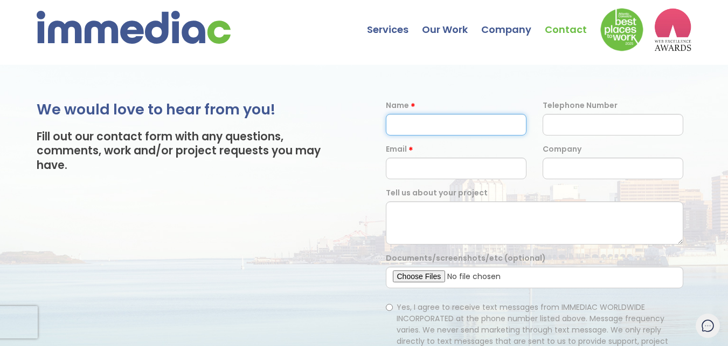
click at [489, 121] on input "text" at bounding box center [456, 125] width 141 height 22
type input "[PERSON_NAME]"
type input "3194421898"
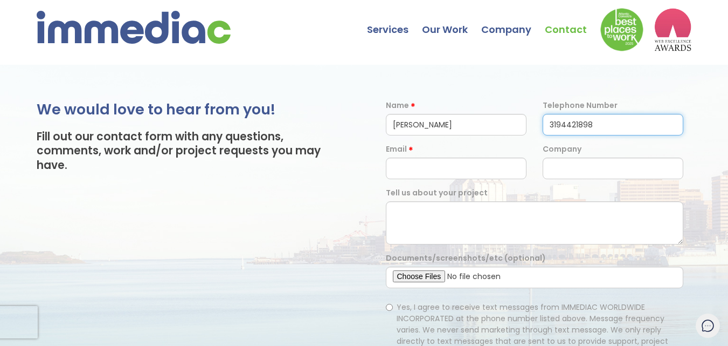
type input "[EMAIL_ADDRESS][DOMAIN_NAME]"
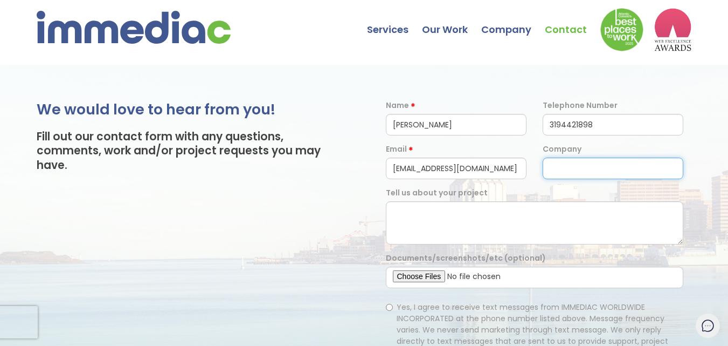
type input "[URL][DOMAIN_NAME]"
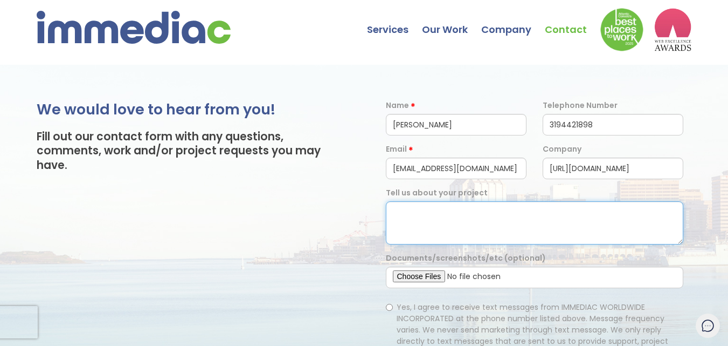
click at [469, 227] on textarea at bounding box center [535, 222] width 298 height 43
paste textarea "[DOMAIN_NAME]"
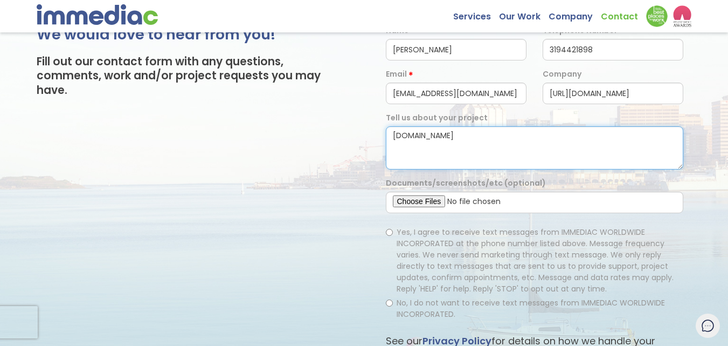
scroll to position [108, 0]
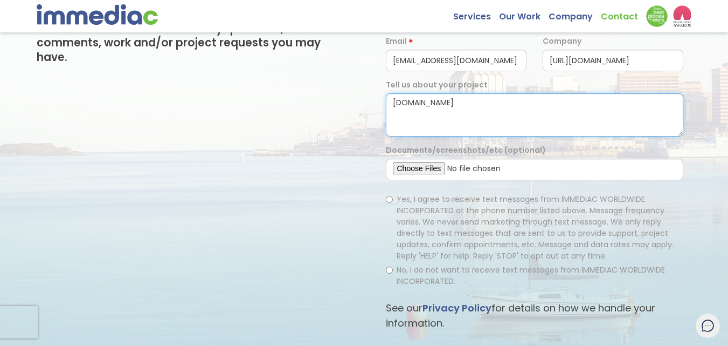
type textarea "[DOMAIN_NAME]"
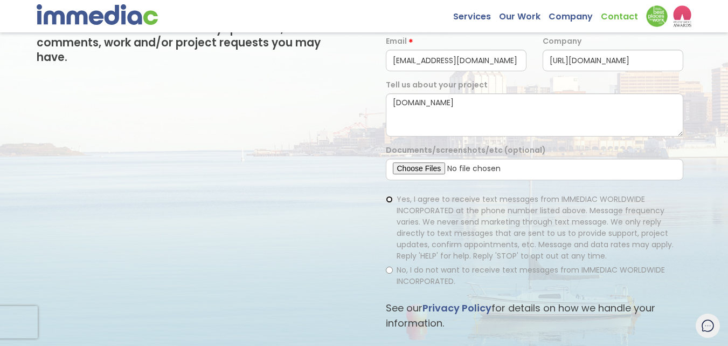
click at [389, 197] on input "Yes, I agree to receive text messages from IMMEDIAC WORLDWIDE INCORPORATED at t…" at bounding box center [389, 199] width 7 height 7
radio input "true"
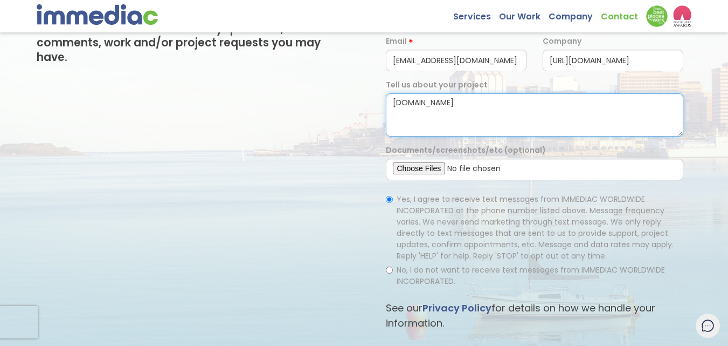
click at [431, 128] on textarea "[DOMAIN_NAME]" at bounding box center [535, 114] width 298 height 43
click at [436, 127] on textarea at bounding box center [535, 114] width 298 height 43
paste textarea "Hi, We are providing a package for guest posting to our clients. We'll help you…"
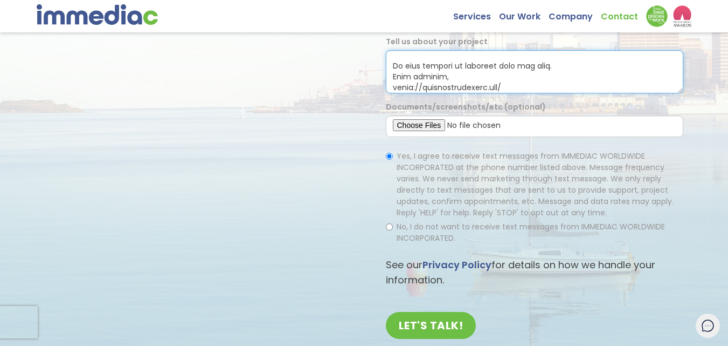
scroll to position [162, 0]
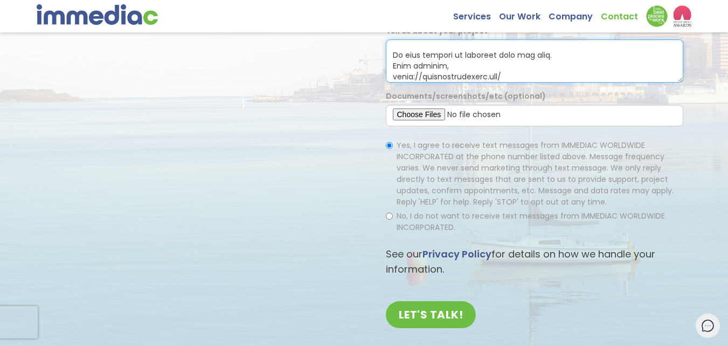
type textarea "Hi, We are providing a package for guest posting to our clients. We'll help you…"
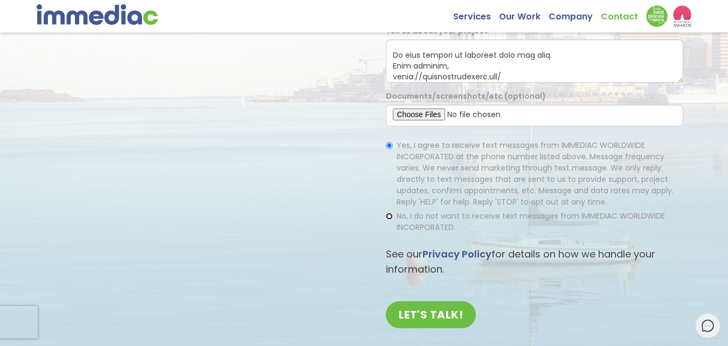
click at [390, 216] on input "No, I do not want to receive text messages from IMMEDIAC WORLDWIDE INCORPORATED." at bounding box center [389, 215] width 7 height 7
radio input "true"
click at [431, 313] on input "LET'S TALK!" at bounding box center [431, 314] width 91 height 27
